Goal: Information Seeking & Learning: Check status

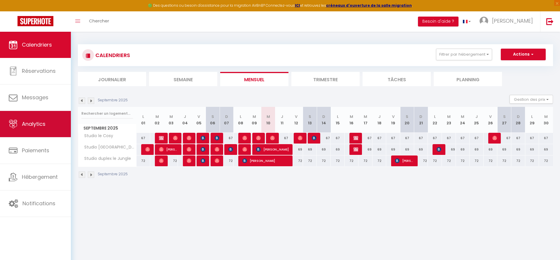
click at [38, 126] on span "Analytics" at bounding box center [34, 123] width 24 height 7
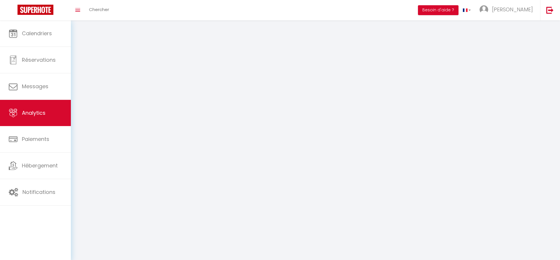
select select "2025"
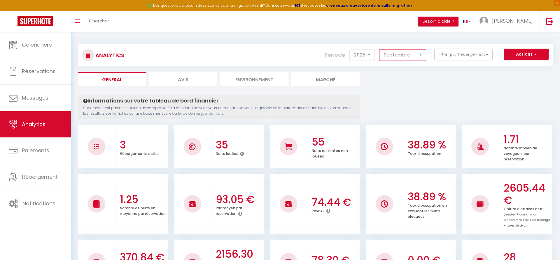
select select "8"
click option "Août" at bounding box center [0, 0] width 0 height 0
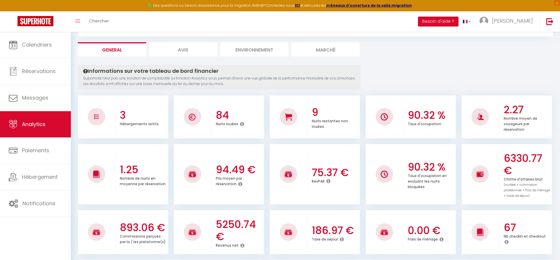
scroll to position [46, 0]
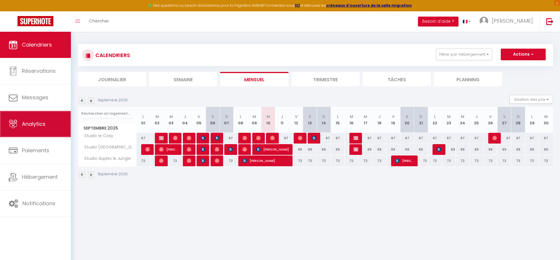
click at [35, 124] on span "Analytics" at bounding box center [34, 123] width 24 height 7
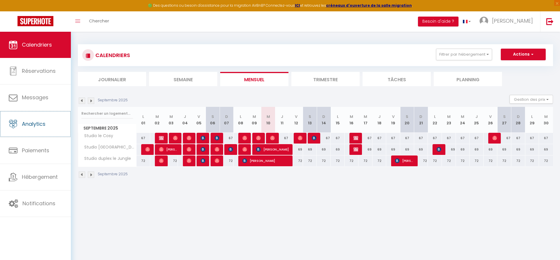
select select "2025"
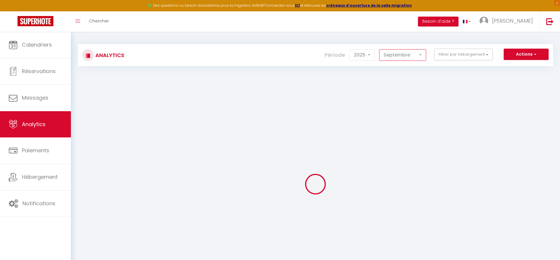
click at [379, 49] on select "[PERSON_NAME] Mars [PERSON_NAME] Juin Juillet Août Septembre Octobre Novembre D…" at bounding box center [402, 55] width 47 height 12
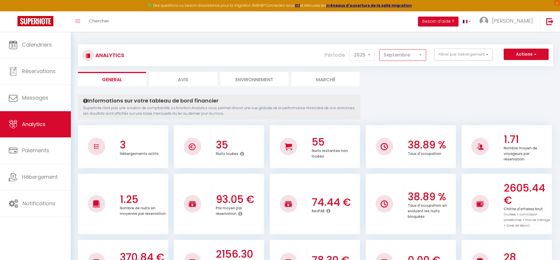
select select "8"
click option "Août" at bounding box center [0, 0] width 0 height 0
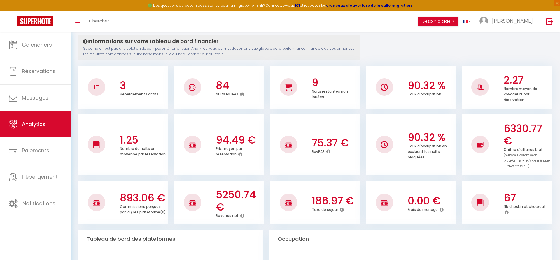
scroll to position [30, 0]
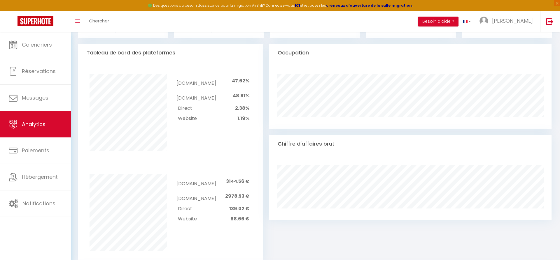
scroll to position [251, 0]
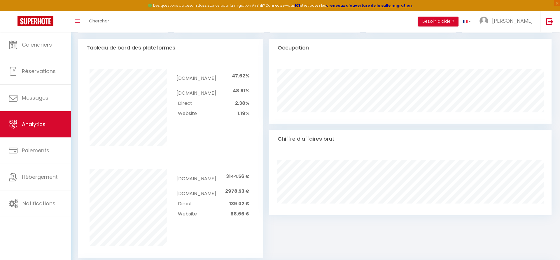
click at [415, 227] on div "Occupation Chiffre d'affaires brut" at bounding box center [410, 148] width 282 height 219
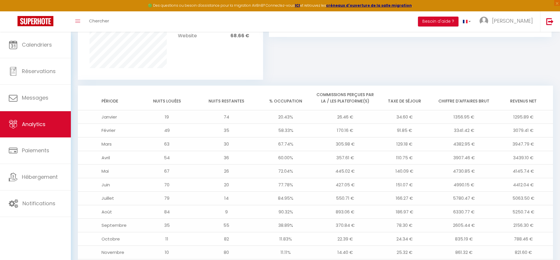
scroll to position [459, 0]
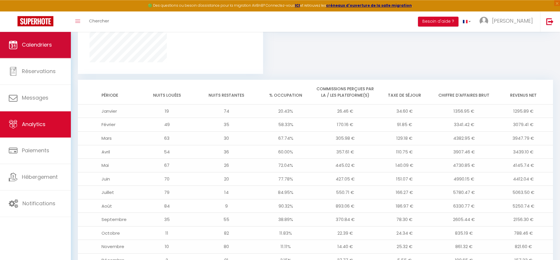
scroll to position [400, 0]
